Goal: Information Seeking & Learning: Understand process/instructions

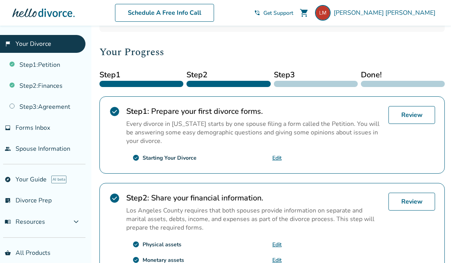
scroll to position [30, 0]
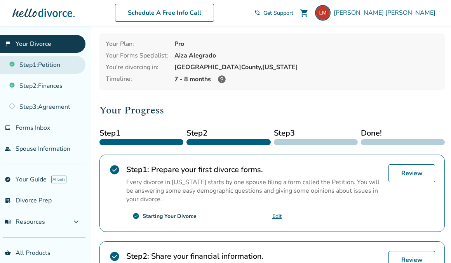
click at [47, 67] on link "Step 1 : Petition" at bounding box center [43, 65] width 86 height 18
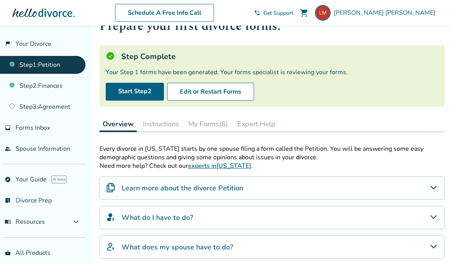
click at [165, 123] on button "Instructions" at bounding box center [161, 124] width 42 height 16
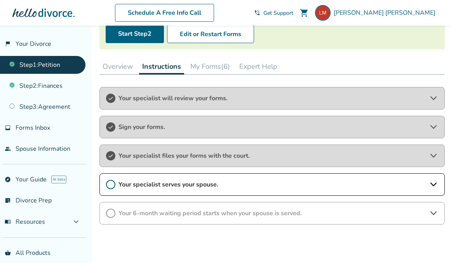
scroll to position [76, 0]
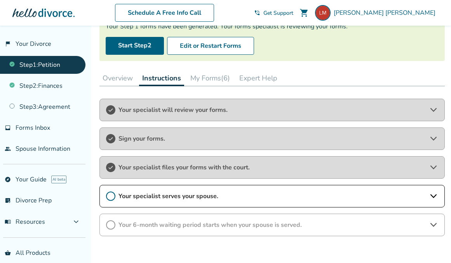
click at [217, 79] on button "My Forms (6)" at bounding box center [210, 78] width 46 height 16
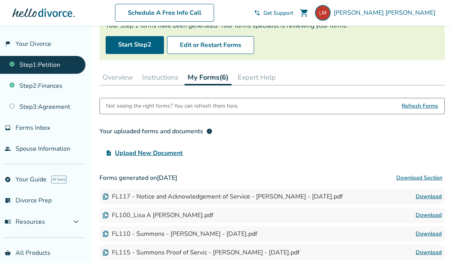
scroll to position [58, 0]
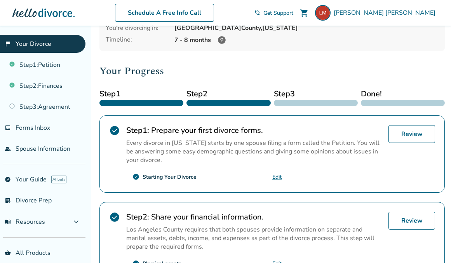
scroll to position [80, 0]
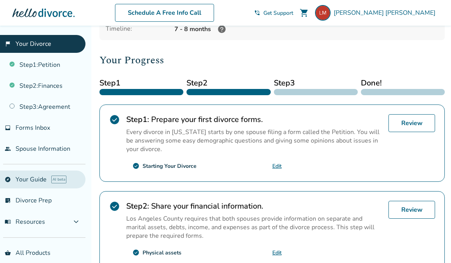
click at [19, 175] on link "explore Your Guide AI beta" at bounding box center [43, 180] width 86 height 18
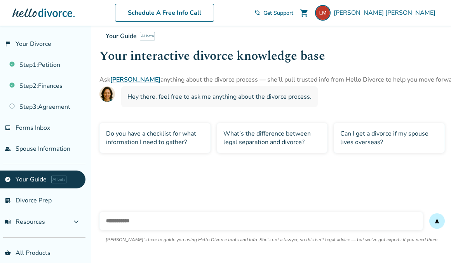
scroll to position [14, 0]
click at [54, 67] on link "Step 1 : Petition" at bounding box center [43, 65] width 86 height 18
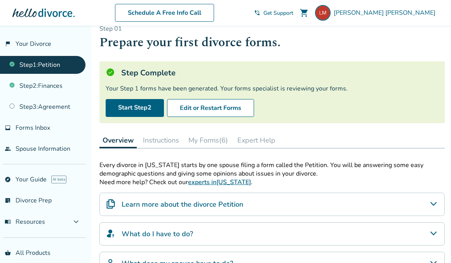
click at [157, 138] on button "Instructions" at bounding box center [161, 141] width 42 height 16
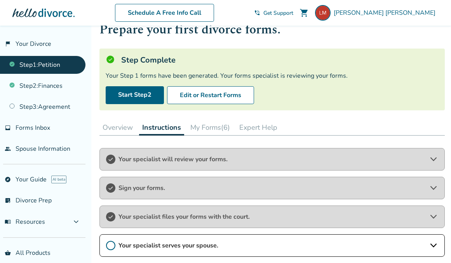
scroll to position [33, 0]
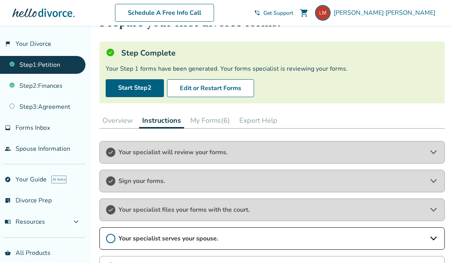
click at [183, 209] on span "Your specialist files your forms with the court." at bounding box center [272, 210] width 307 height 9
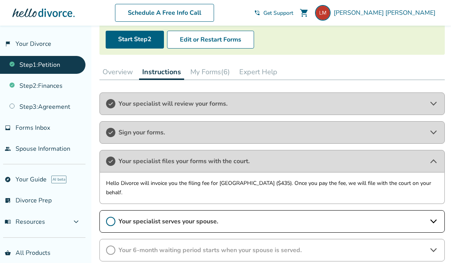
scroll to position [77, 0]
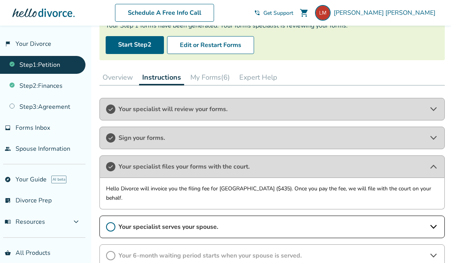
click at [253, 75] on button "Expert Help" at bounding box center [258, 78] width 44 height 16
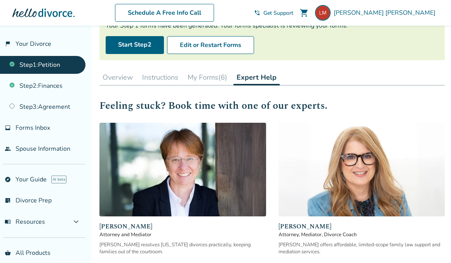
click at [117, 77] on button "Overview" at bounding box center [118, 78] width 37 height 16
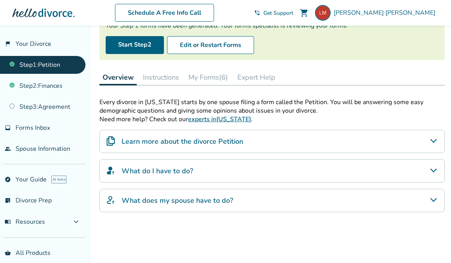
click at [174, 140] on h4 "Learn more about the divorce Petition" at bounding box center [183, 141] width 122 height 10
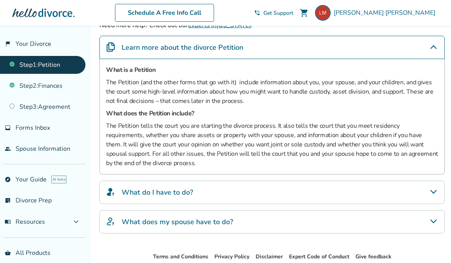
scroll to position [171, 0]
click at [166, 218] on h4 "What does my spouse have to do?" at bounding box center [178, 222] width 112 height 10
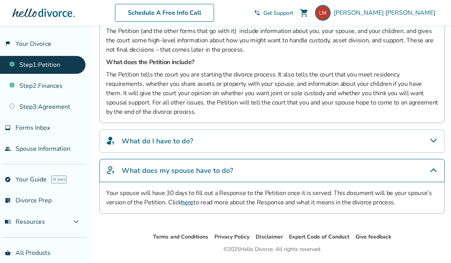
scroll to position [223, 0]
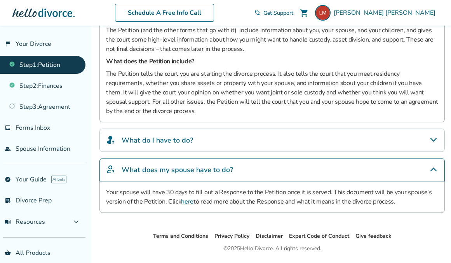
click at [192, 200] on link "here" at bounding box center [187, 201] width 12 height 9
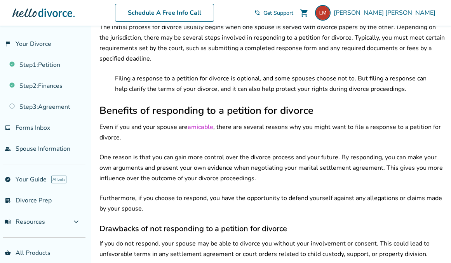
scroll to position [329, 0]
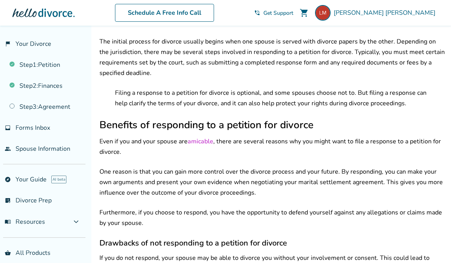
click at [235, 167] on p "One reason is that you can gain more control over the divorce process and your …" at bounding box center [273, 182] width 346 height 31
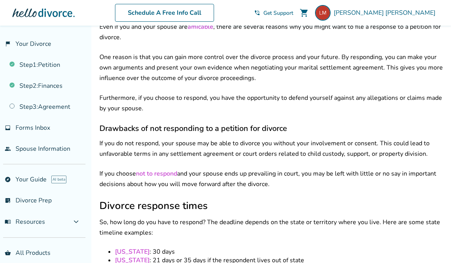
scroll to position [530, 0]
